Goal: Task Accomplishment & Management: Use online tool/utility

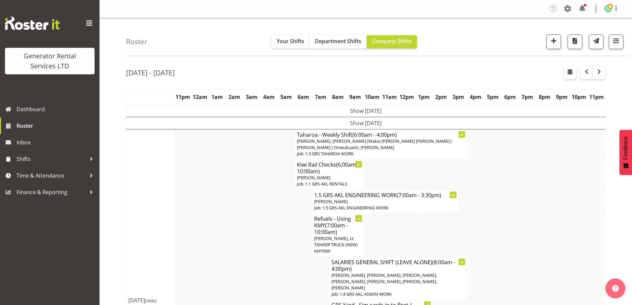
scroll to position [346, 0]
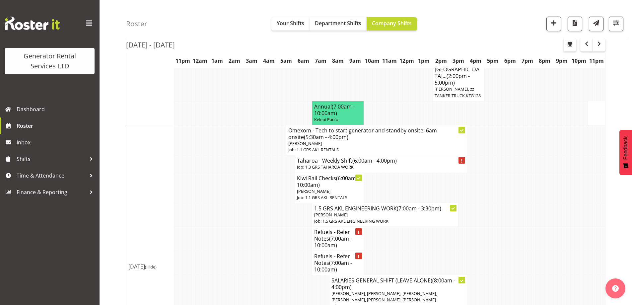
click at [198, 251] on td at bounding box center [198, 263] width 4 height 24
click at [213, 203] on td at bounding box center [215, 215] width 4 height 24
click at [190, 227] on td at bounding box center [189, 239] width 4 height 24
click at [288, 227] on td at bounding box center [288, 239] width 4 height 24
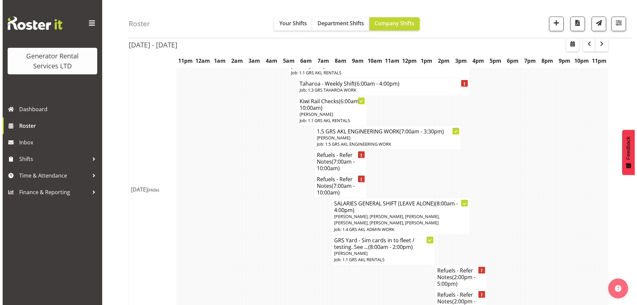
scroll to position [365, 0]
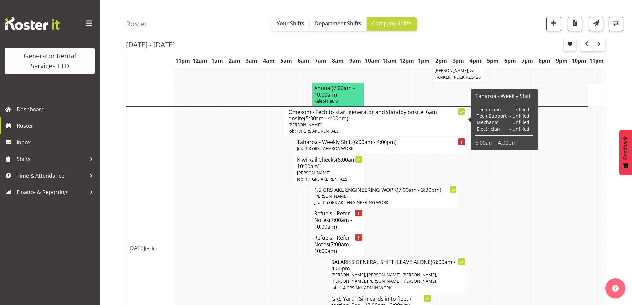
click at [329, 139] on h4 "Taharoa - Weekly Shift (6:00am - 4:00pm)" at bounding box center [381, 142] width 168 height 7
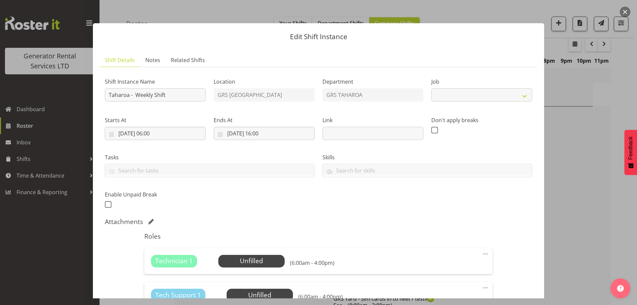
select select "874"
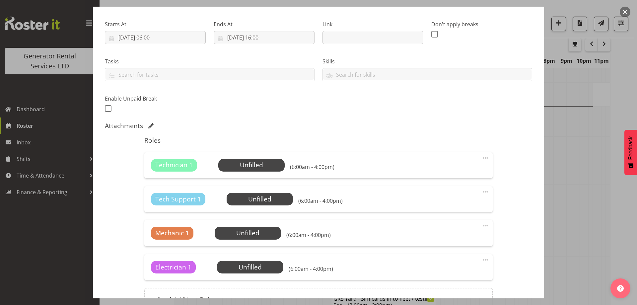
scroll to position [166, 0]
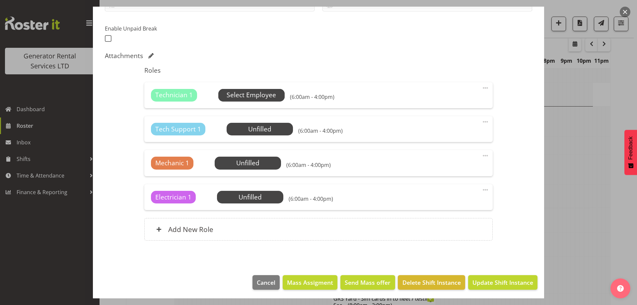
click at [262, 95] on span "Select Employee" at bounding box center [251, 95] width 49 height 10
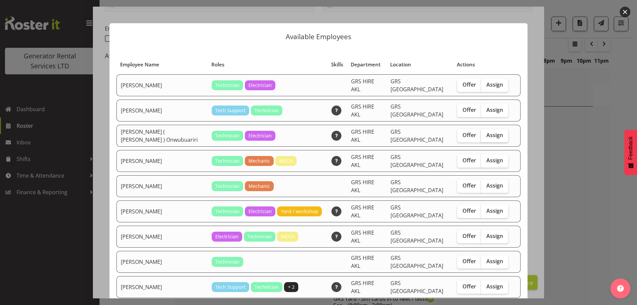
drag, startPoint x: 491, startPoint y: 130, endPoint x: 509, endPoint y: 170, distance: 44.4
click at [491, 132] on span "Assign" at bounding box center [494, 135] width 17 height 7
click at [485, 133] on input "Assign" at bounding box center [483, 135] width 4 height 4
checkbox input "true"
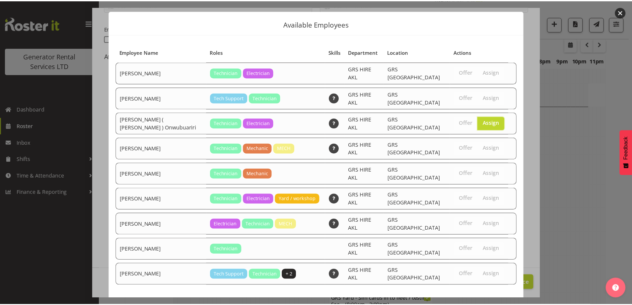
scroll to position [17, 0]
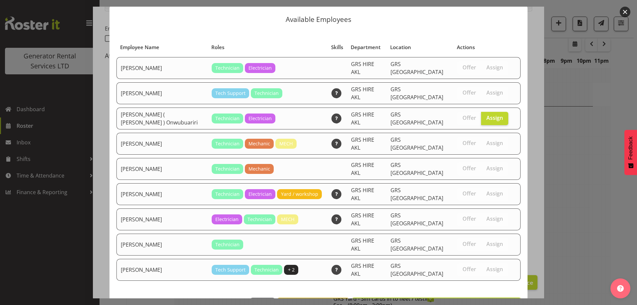
click at [483, 301] on span "Assign [PERSON_NAME] ( [PERSON_NAME] ) Onwubuariri" at bounding box center [436, 305] width 160 height 8
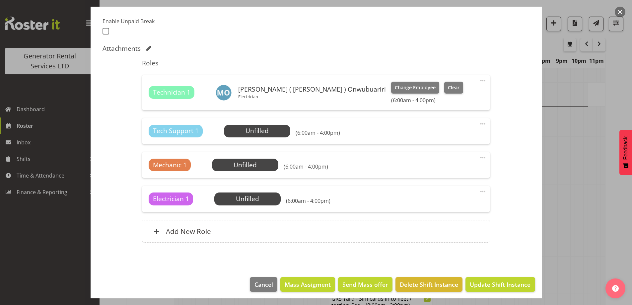
scroll to position [177, 0]
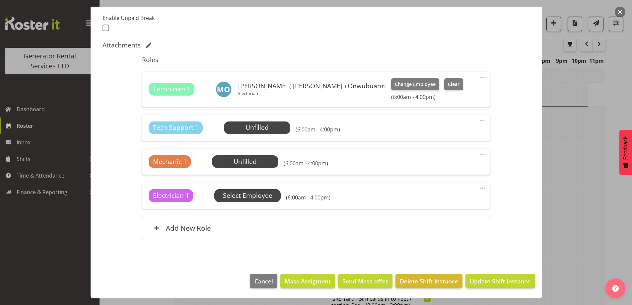
click at [240, 193] on span "Select Employee" at bounding box center [247, 196] width 49 height 10
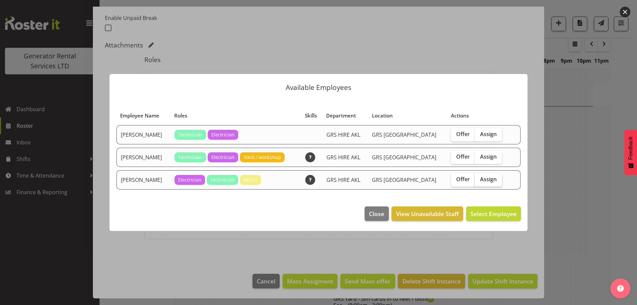
click at [480, 182] on span "Assign" at bounding box center [488, 179] width 17 height 7
click at [475, 182] on input "Assign" at bounding box center [477, 179] width 4 height 4
checkbox input "true"
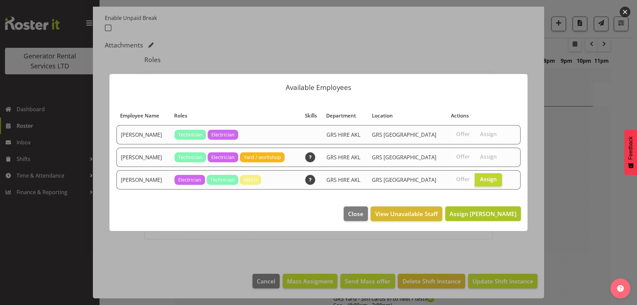
click at [507, 218] on button "Assign [PERSON_NAME]" at bounding box center [483, 213] width 76 height 15
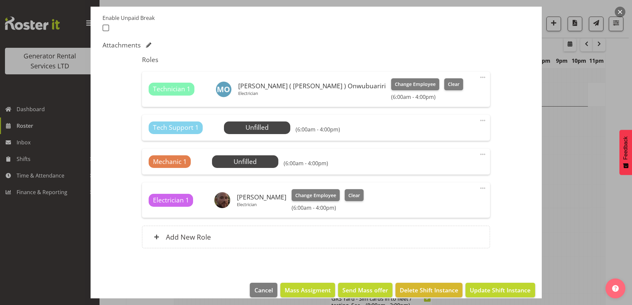
click at [481, 115] on div "Tech Support 1 Unfilled Select Employee (6:00am - 4:00pm) Edit Cover Role Delete" at bounding box center [316, 128] width 348 height 26
click at [479, 123] on span at bounding box center [483, 120] width 8 height 8
click at [458, 161] on link "Delete" at bounding box center [455, 159] width 64 height 12
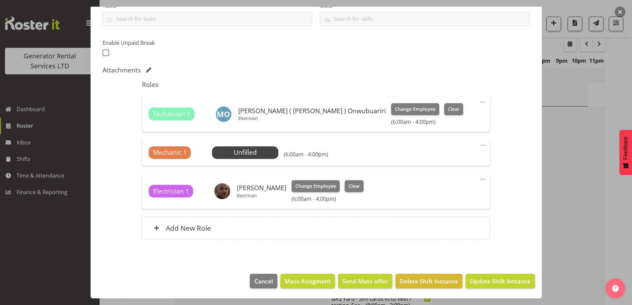
click at [479, 148] on span at bounding box center [483, 145] width 8 height 8
click at [454, 182] on link "Delete" at bounding box center [455, 184] width 64 height 12
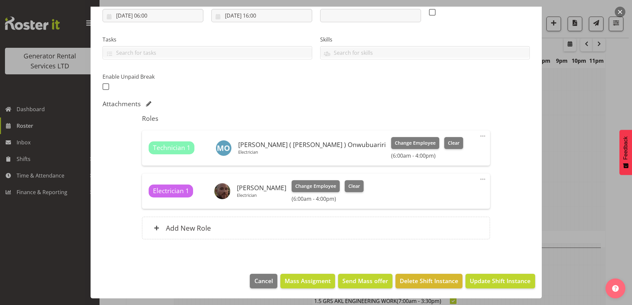
scroll to position [531, 0]
click at [491, 286] on button "Update Shift Instance" at bounding box center [500, 281] width 69 height 15
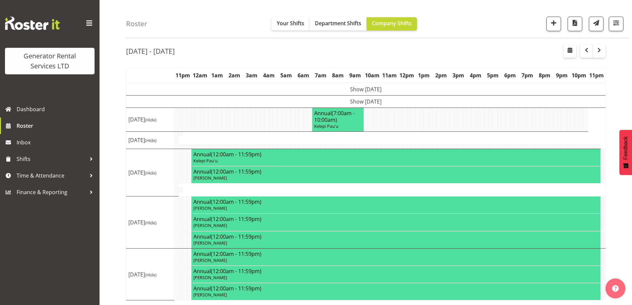
scroll to position [25, 0]
